Goal: Task Accomplishment & Management: Complete application form

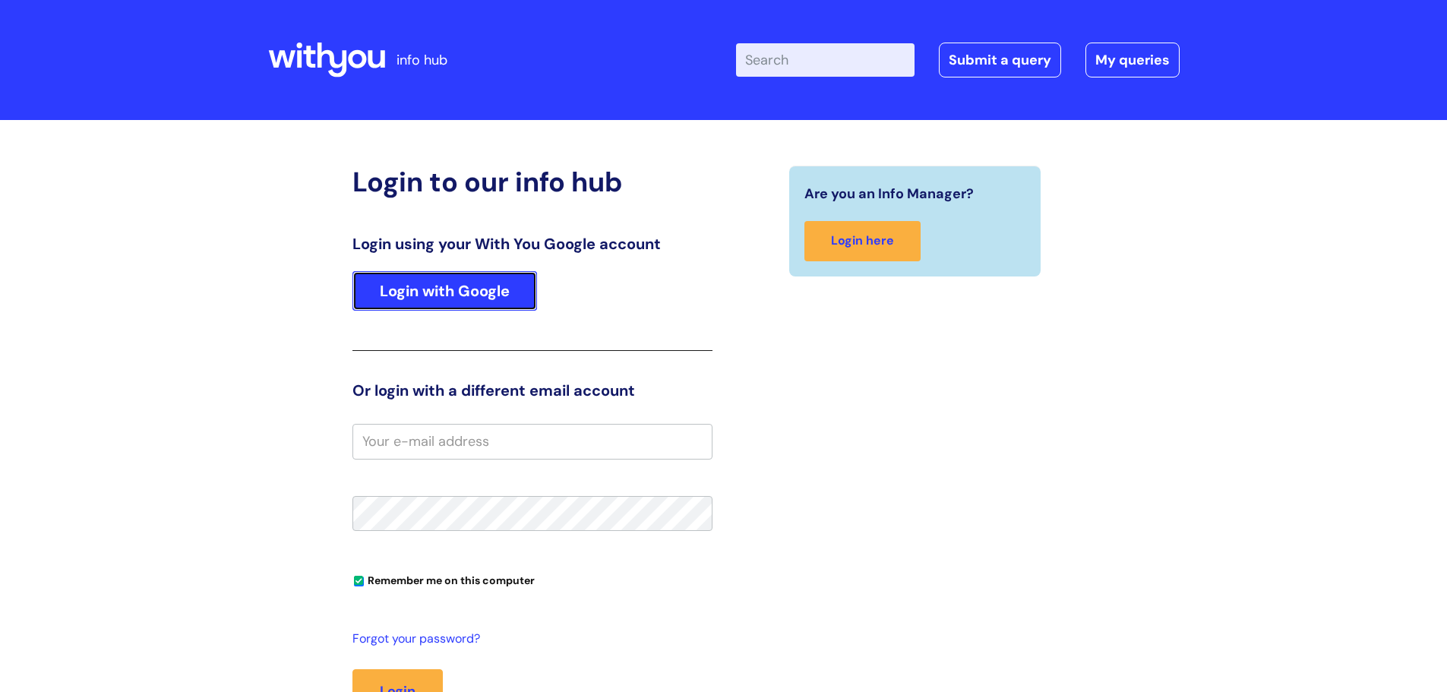
click at [448, 293] on link "Login with Google" at bounding box center [444, 290] width 185 height 39
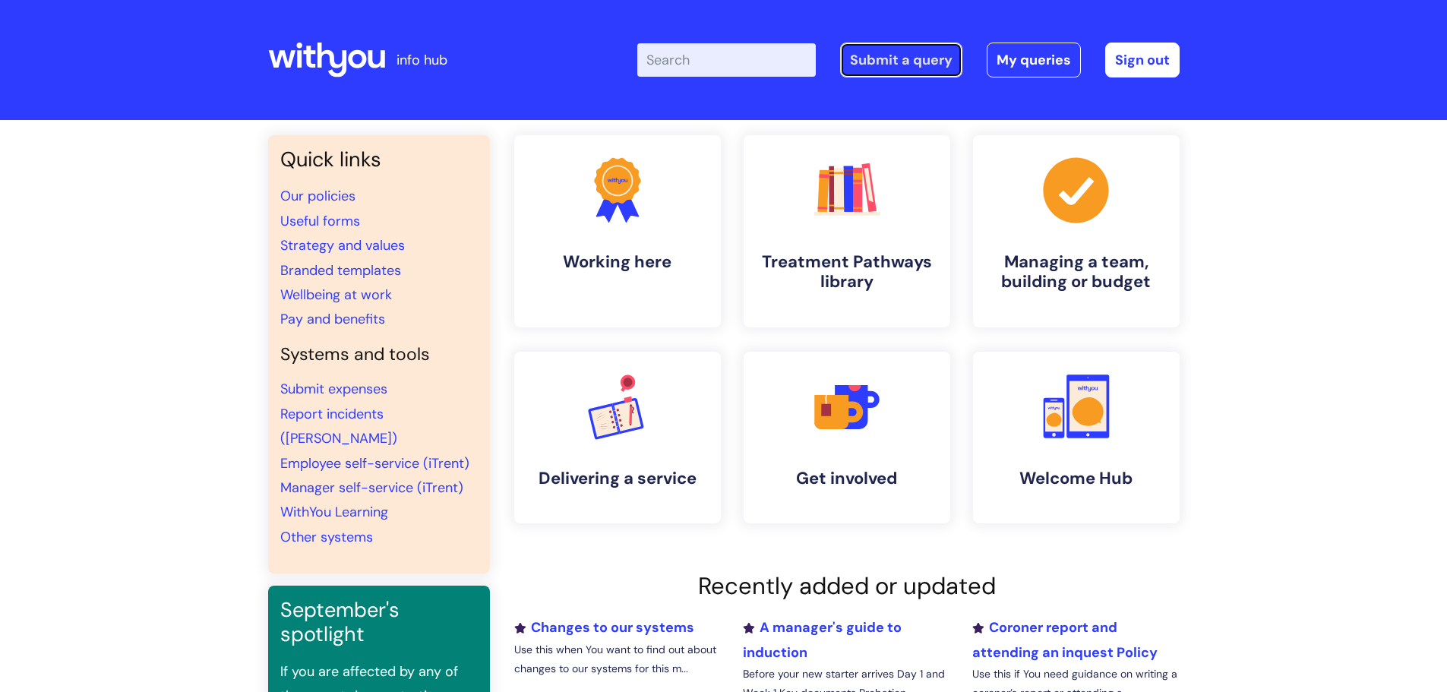
click at [897, 58] on link "Submit a query" at bounding box center [901, 60] width 122 height 35
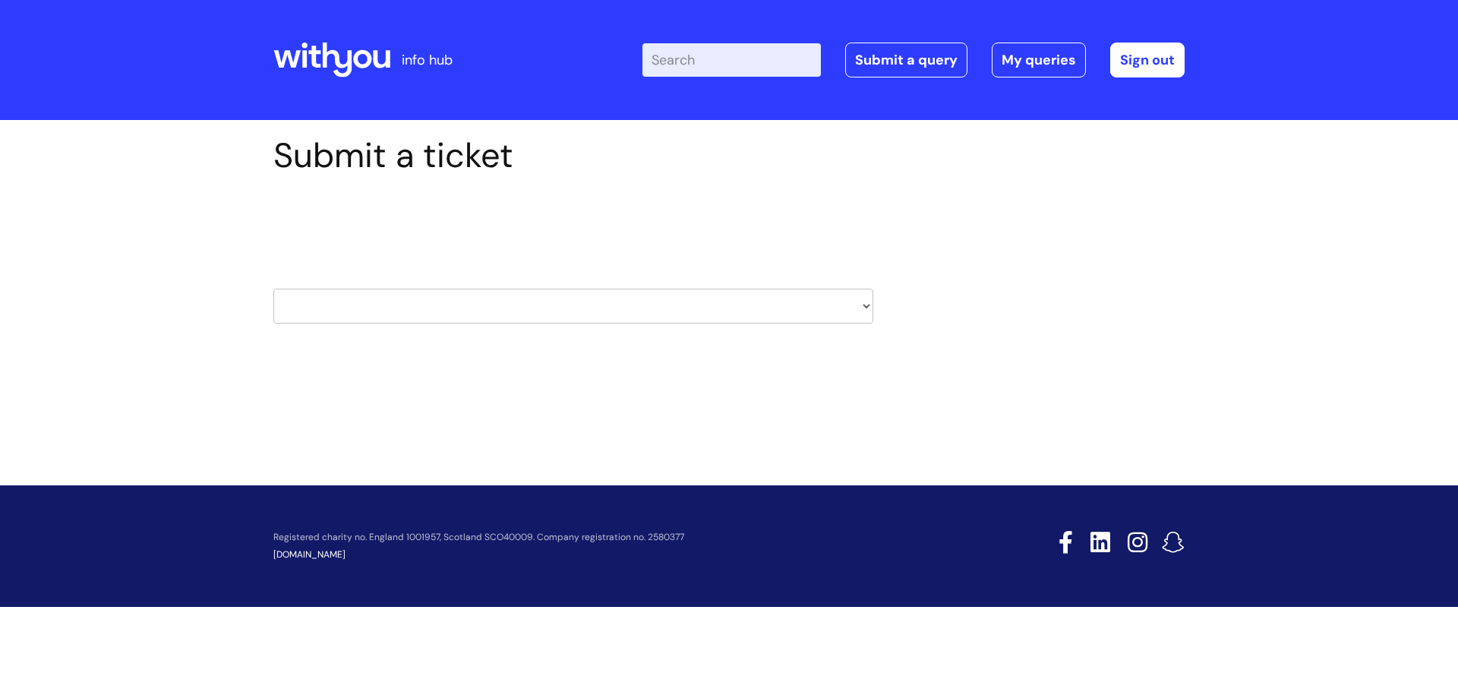
click at [819, 311] on select "HR / People IT and Support Clinical Drug Alerts Finance Accounts Data Support T…" at bounding box center [573, 306] width 600 height 35
select select "property_&_estates"
click at [273, 289] on select "HR / People IT and Support Clinical Drug Alerts Finance Accounts Data Support T…" at bounding box center [573, 306] width 600 height 35
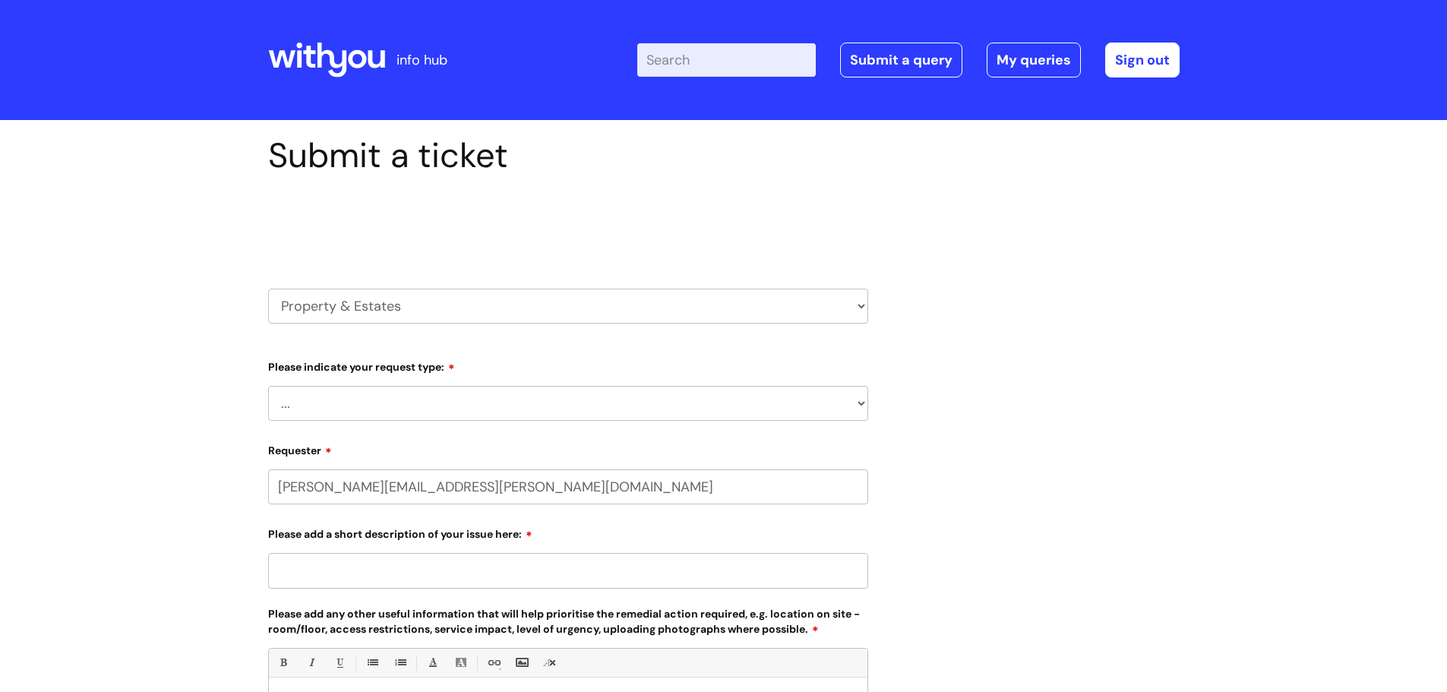
select select "80004418200"
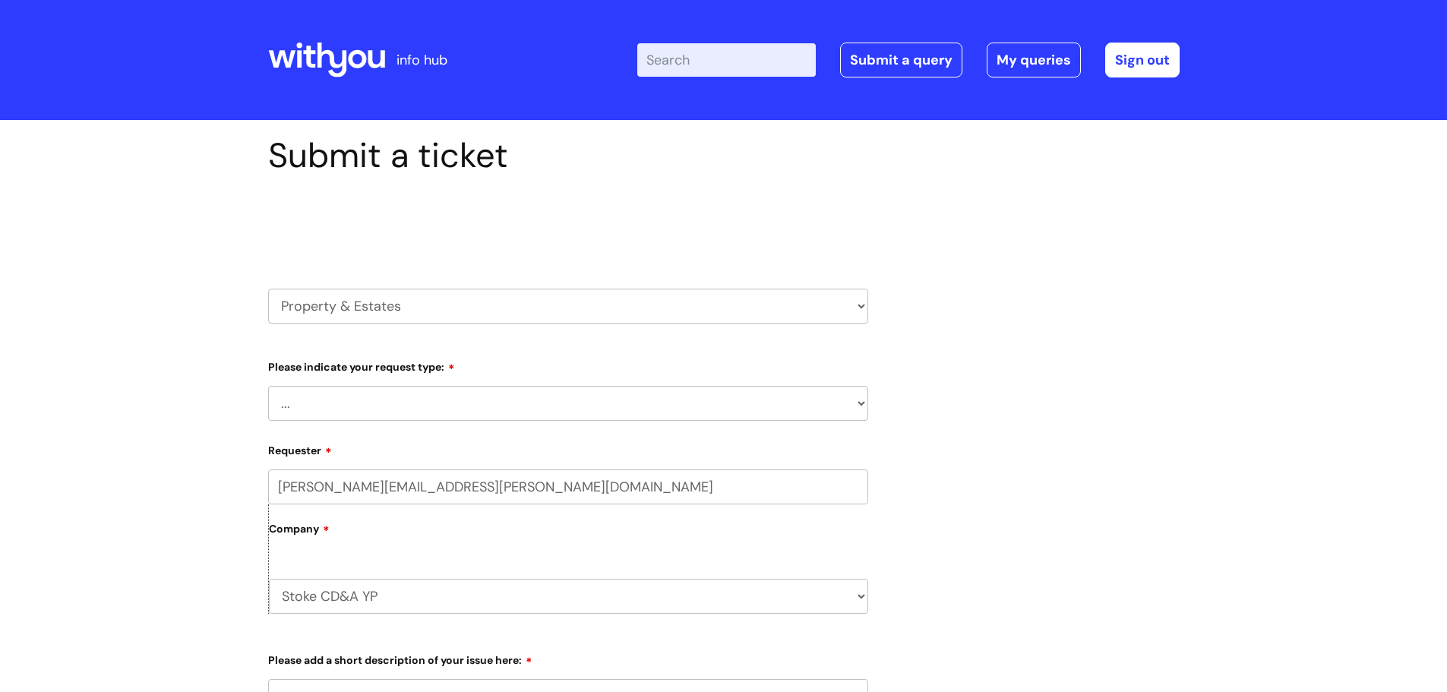
click at [520, 409] on select "... Facilities Support Lease/ Tenancy Agreements Health & Safety and Environmen…" at bounding box center [568, 403] width 600 height 35
select select "Facilities Support"
click at [268, 386] on select "... Facilities Support Lease/ Tenancy Agreements Health & Safety and Environmen…" at bounding box center [568, 403] width 600 height 35
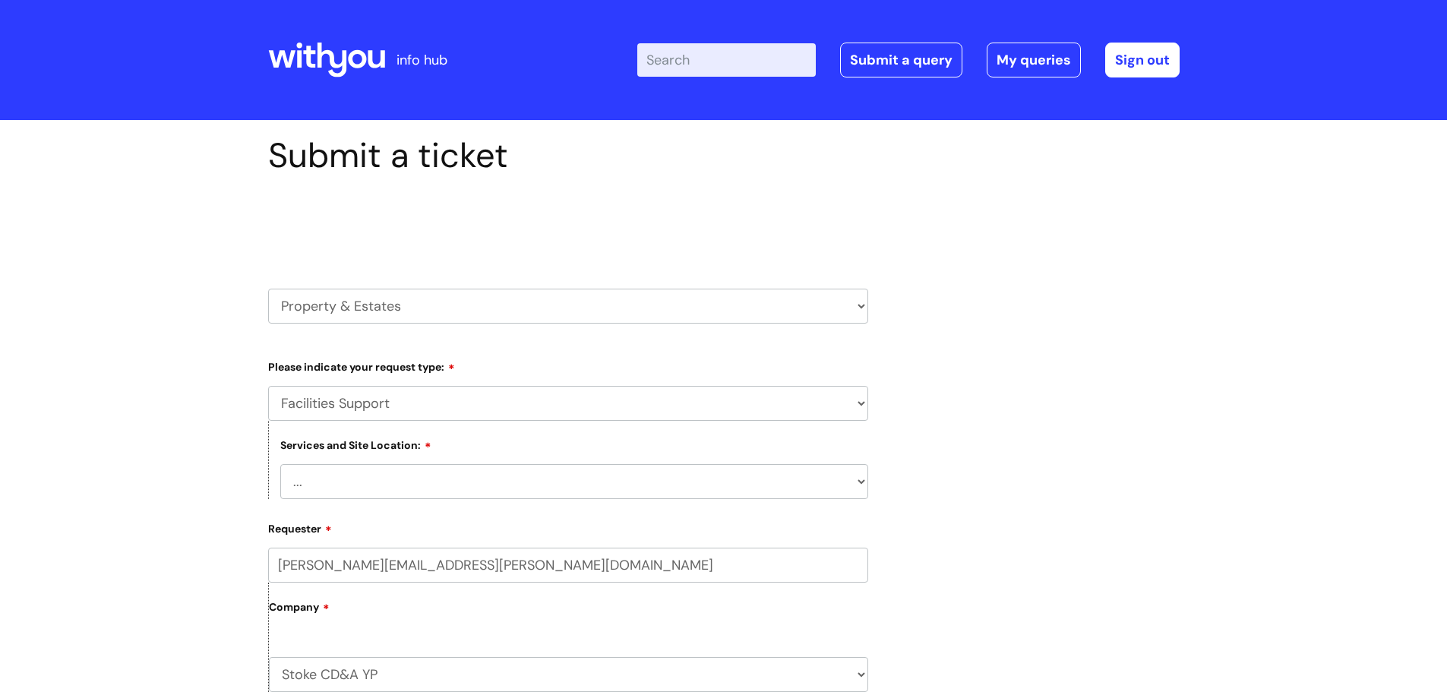
click at [491, 480] on select "... Cleethorpes Darlington Tubwell Darlington Coniscliffe Grimsby Preston Redca…" at bounding box center [574, 481] width 588 height 35
select select "[GEOGRAPHIC_DATA]"
click at [280, 464] on select "... Cleethorpes Darlington Tubwell Darlington Coniscliffe Grimsby Preston Redca…" at bounding box center [574, 481] width 588 height 35
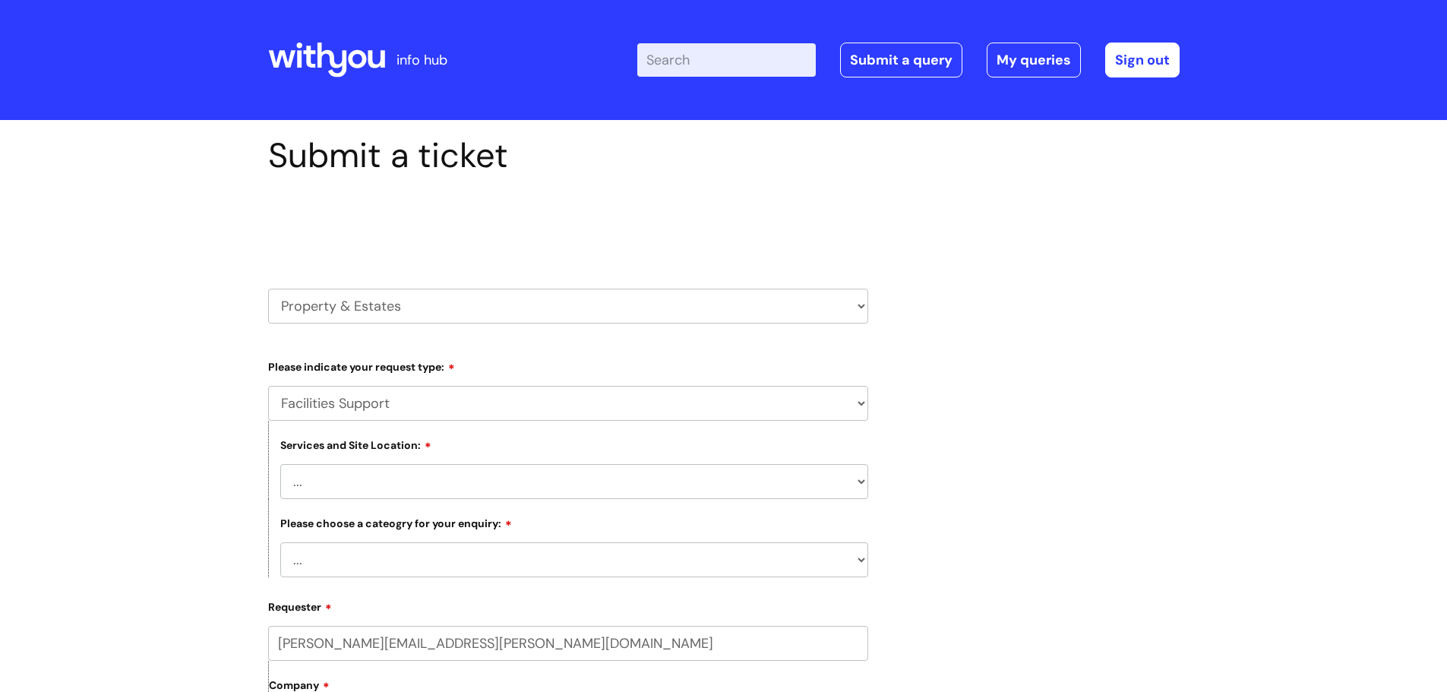
click at [439, 561] on select "... Electrical and Lighting Plumbing and Drainage Heating and Cooling Fixtures,…" at bounding box center [574, 559] width 588 height 35
click at [280, 542] on select "... Electrical and Lighting Plumbing and Drainage Heating and Cooling Fixtures,…" at bounding box center [574, 559] width 588 height 35
click at [485, 547] on select "... Electrical and Lighting Plumbing and Drainage Heating and Cooling Fixtures,…" at bounding box center [574, 559] width 588 height 35
select select "Fixtures, Fittings, and Furniture"
click at [280, 542] on select "... Electrical and Lighting Plumbing and Drainage Heating and Cooling Fixtures,…" at bounding box center [574, 559] width 588 height 35
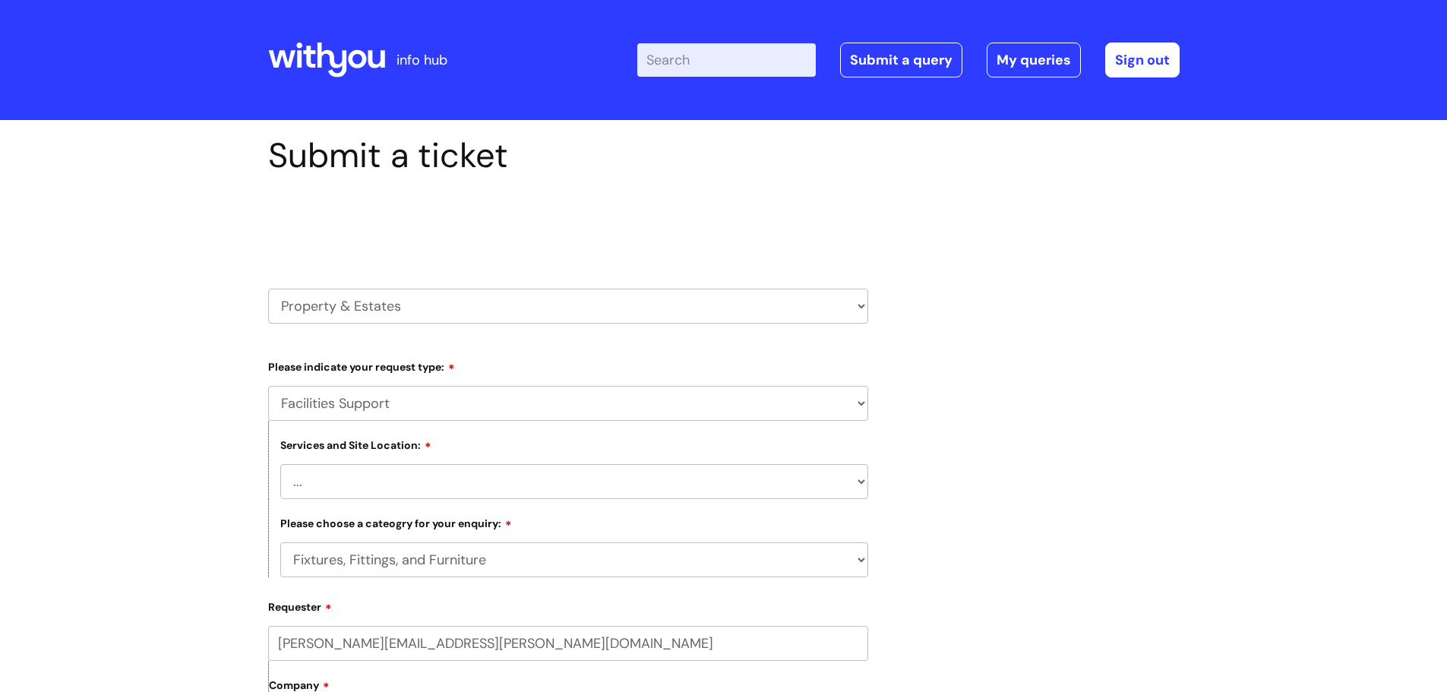
click at [830, 595] on label "Requester" at bounding box center [568, 604] width 600 height 18
click at [830, 626] on input "stephen.griffiths@wearewithyou.org.uk" at bounding box center [568, 643] width 600 height 35
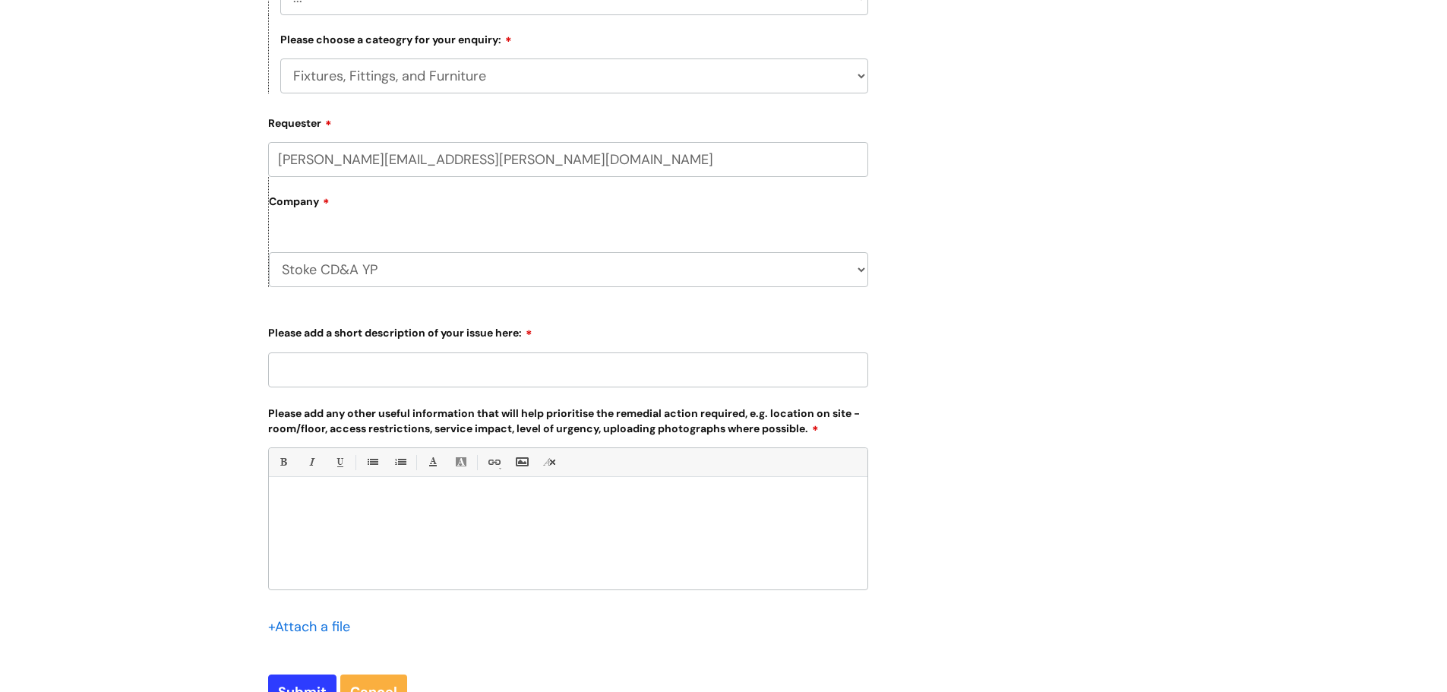
scroll to position [492, 0]
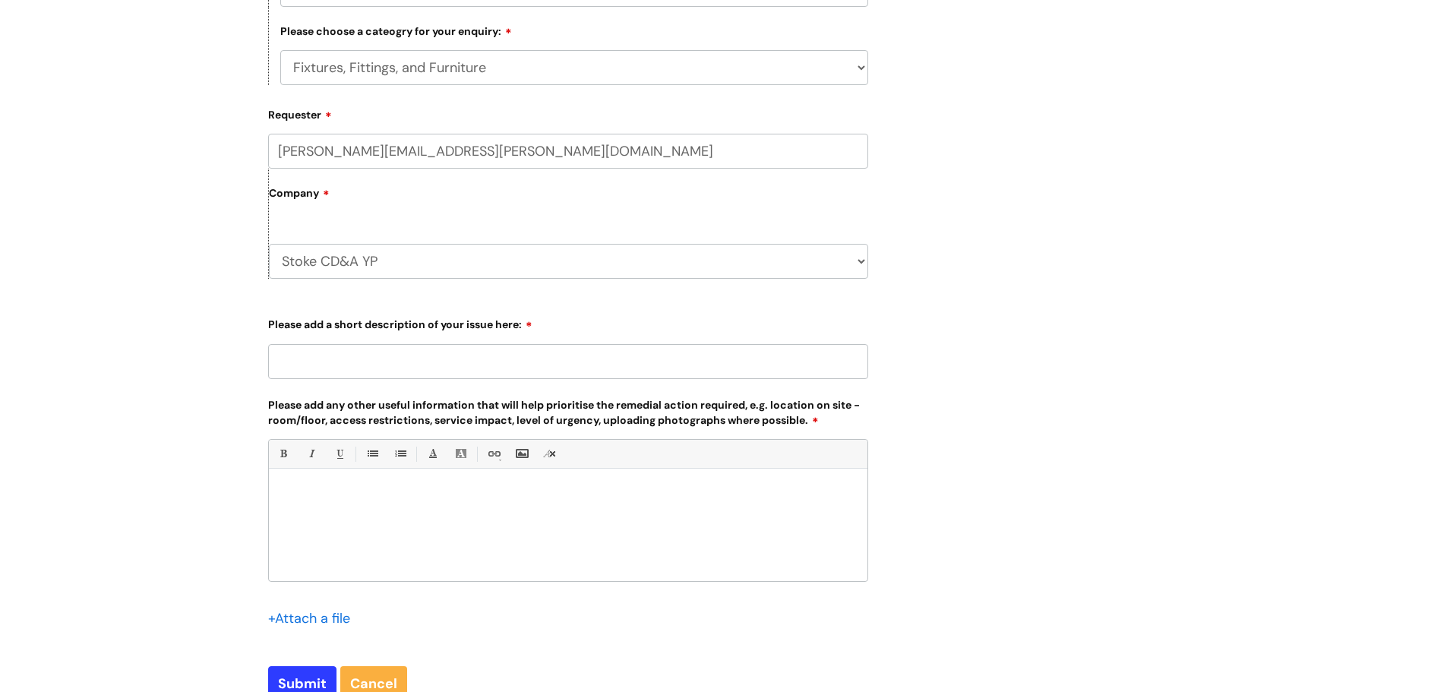
click at [362, 364] on input "Please add a short description of your issue here:" at bounding box center [568, 361] width 600 height 35
click at [493, 358] on input "Unable to open paper towel dispencer" at bounding box center [568, 361] width 600 height 35
click at [501, 353] on input "Unable to open paper towel dispencer" at bounding box center [568, 361] width 600 height 35
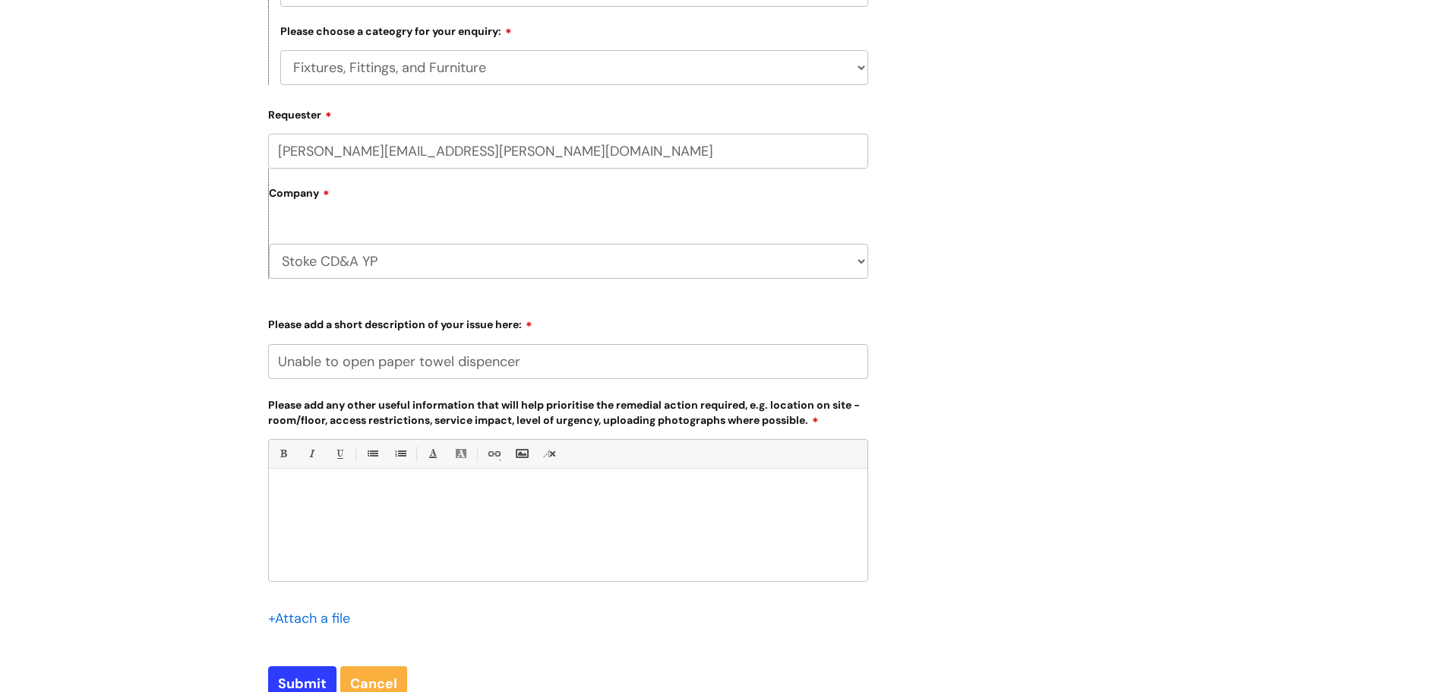
click at [496, 370] on input "Unable to open paper towel dispencer" at bounding box center [568, 361] width 600 height 35
type input "Unable to open paper towel dispenser"
click at [421, 484] on div at bounding box center [568, 528] width 599 height 105
click at [421, 484] on div "A file holder has been fitted to the wall in the testing room and it has been f…" at bounding box center [568, 528] width 599 height 105
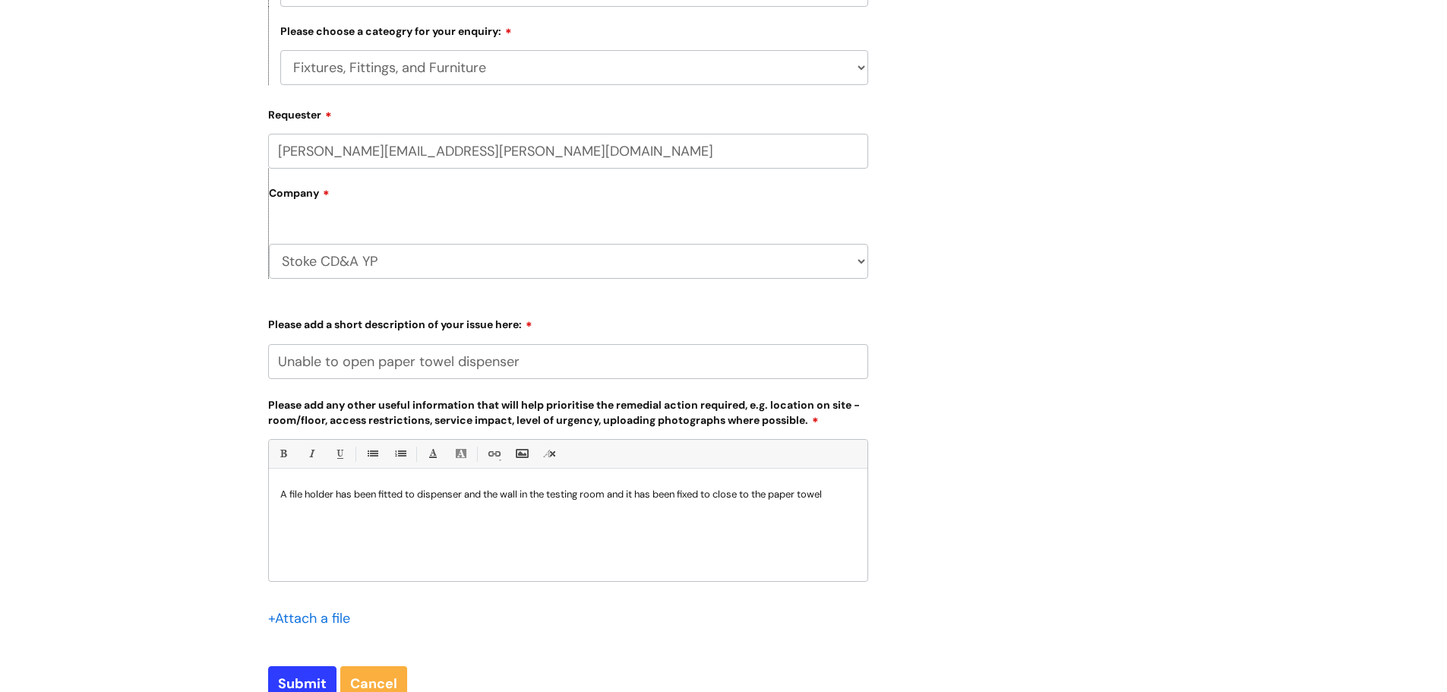
click at [847, 501] on p "A file holder has been fitted to dispenser and the wall in the testing room and…" at bounding box center [568, 495] width 576 height 14
click at [381, 512] on p "A file holder has been fitted to dispenser and the wall in the testing room and…" at bounding box center [568, 501] width 576 height 27
click at [297, 672] on input "Submit" at bounding box center [302, 683] width 68 height 35
type input "Please Wait..."
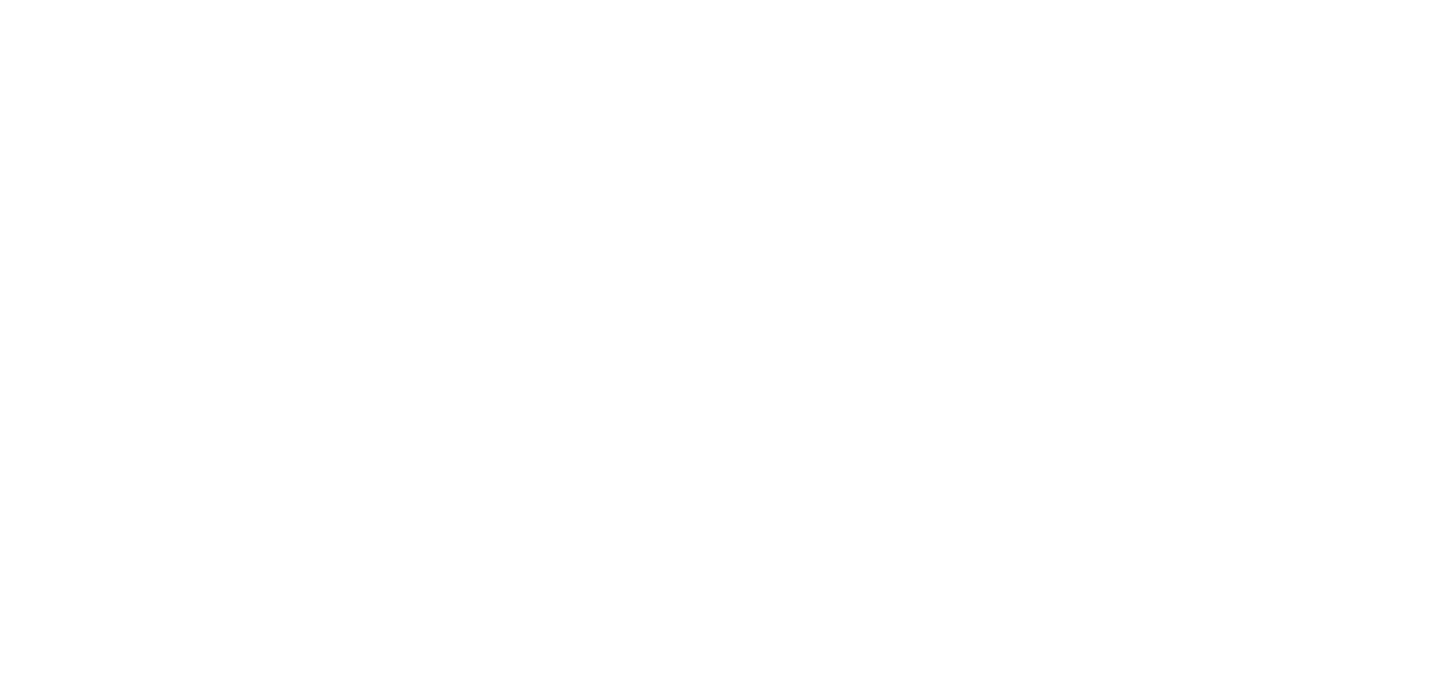
select select "Facilities Support"
select select "[GEOGRAPHIC_DATA]"
select select "Fixtures, Fittings, and Furniture"
